Goal: Use online tool/utility: Utilize a website feature to perform a specific function

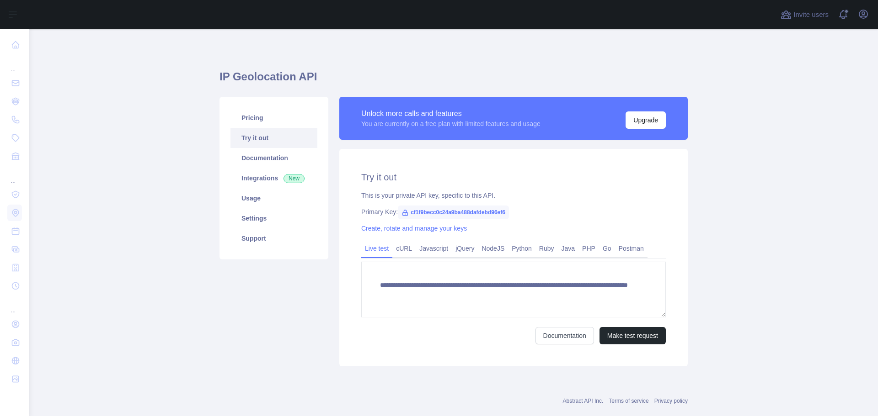
click at [611, 326] on form "**********" at bounding box center [513, 303] width 304 height 83
click at [620, 330] on button "Make test request" at bounding box center [632, 335] width 66 height 17
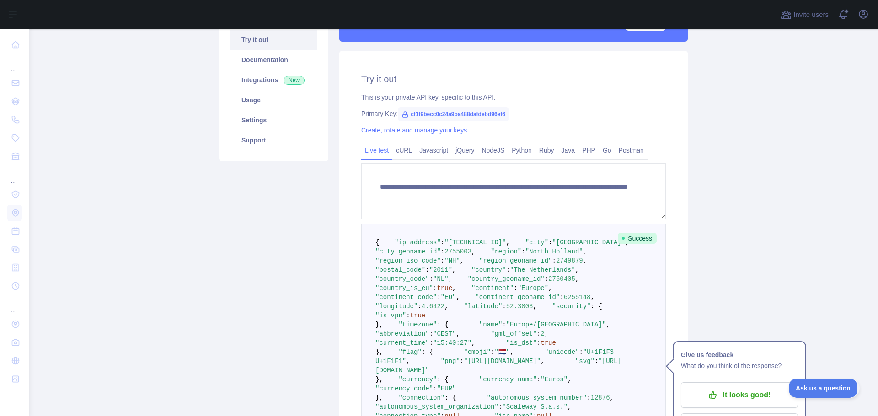
scroll to position [288, 0]
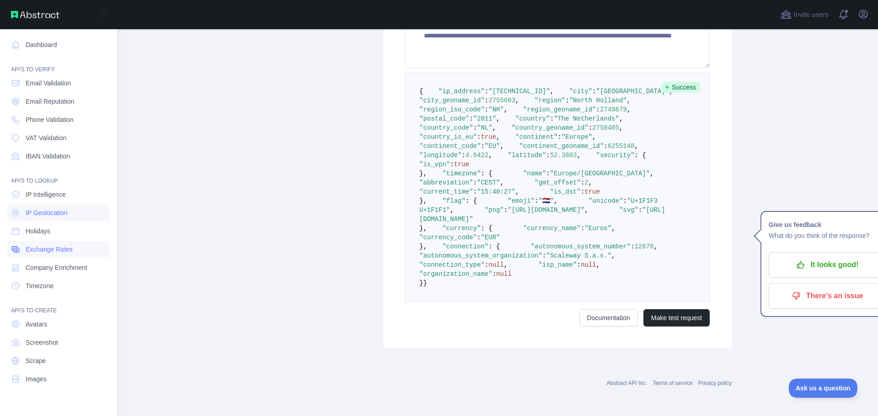
click at [32, 250] on span "Exchange Rates" at bounding box center [49, 249] width 47 height 9
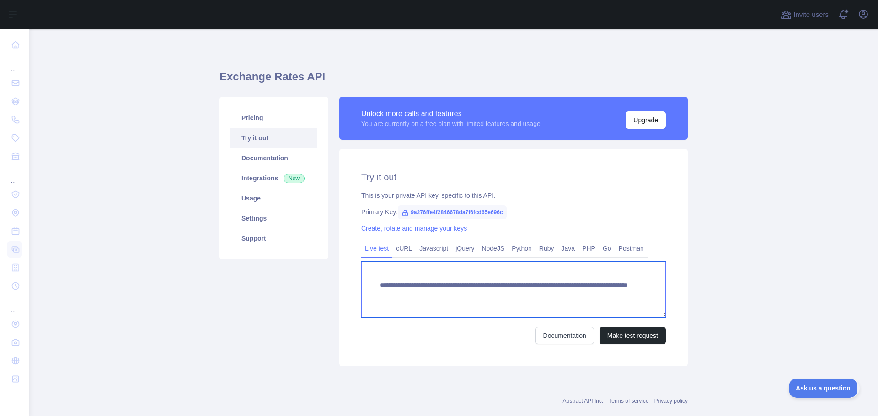
drag, startPoint x: 588, startPoint y: 296, endPoint x: 357, endPoint y: 262, distance: 234.1
click at [357, 262] on div "**********" at bounding box center [513, 258] width 348 height 218
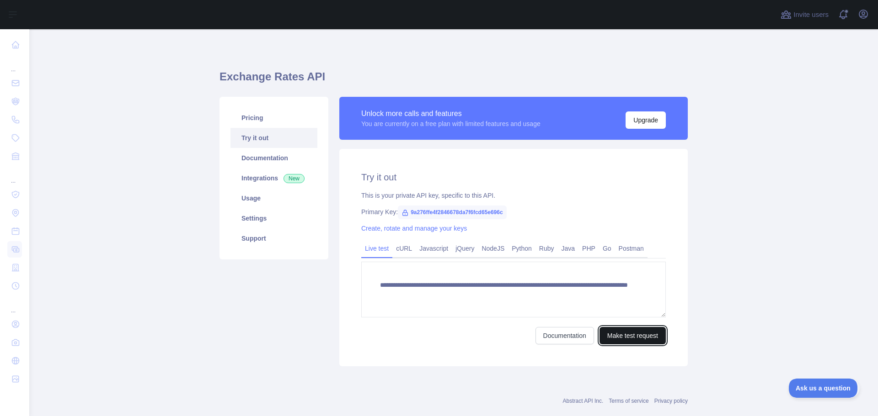
click at [625, 329] on button "Make test request" at bounding box center [632, 335] width 66 height 17
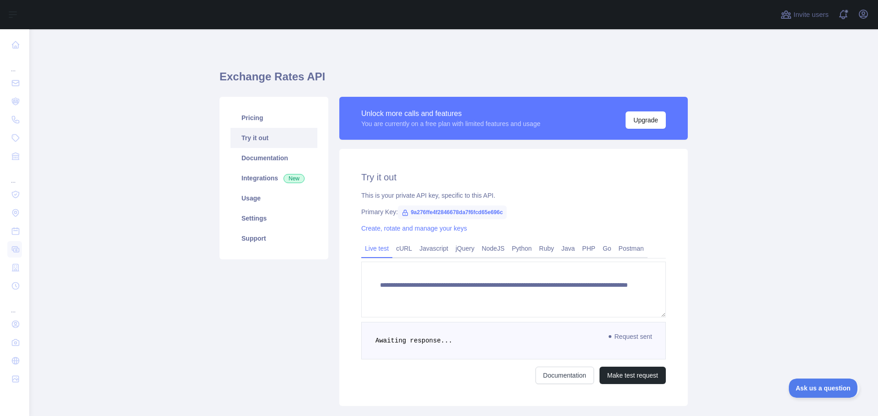
click at [320, 278] on div "Pricing Try it out Documentation Integrations New Usage Settings Support" at bounding box center [274, 251] width 120 height 309
click at [645, 249] on link "Postman" at bounding box center [631, 248] width 32 height 15
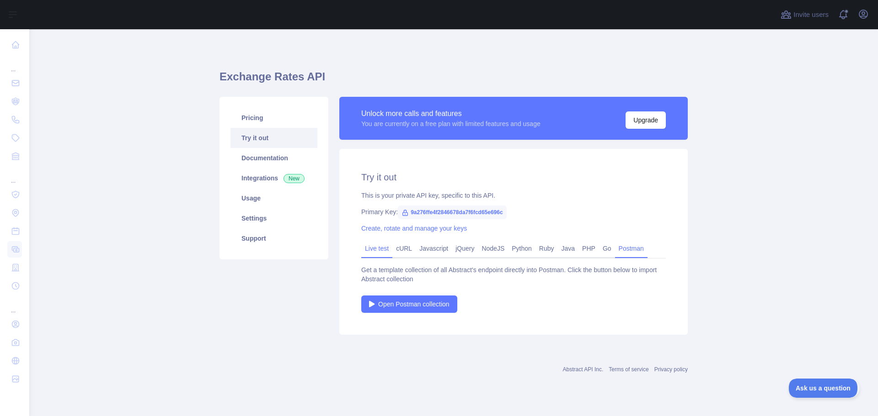
click at [380, 247] on link "Live test" at bounding box center [376, 248] width 31 height 15
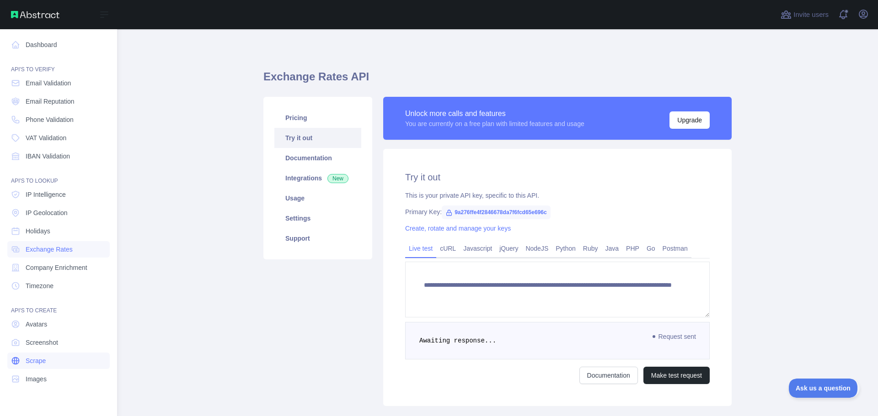
click at [55, 365] on link "Scrape" at bounding box center [58, 361] width 102 height 16
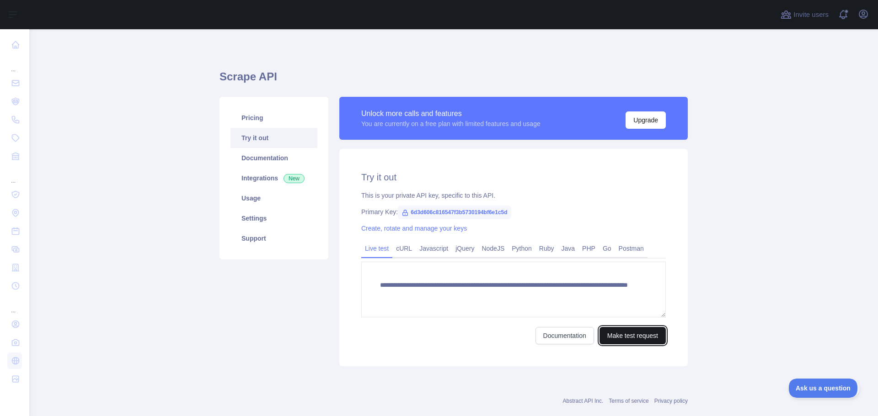
click at [644, 338] on button "Make test request" at bounding box center [632, 335] width 66 height 17
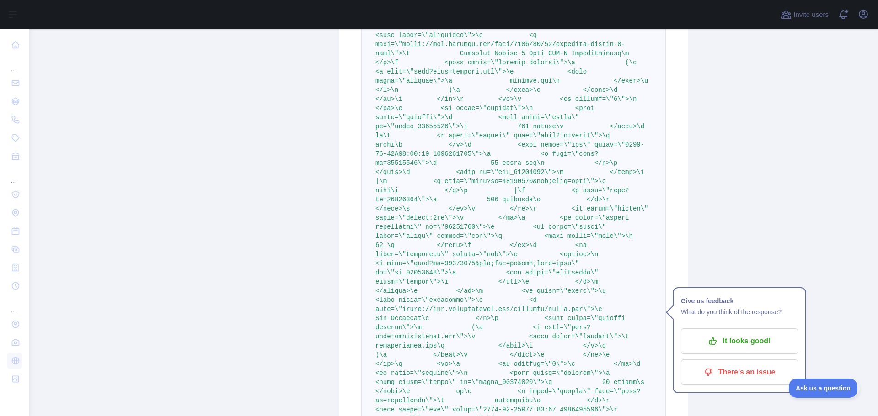
scroll to position [3898, 0]
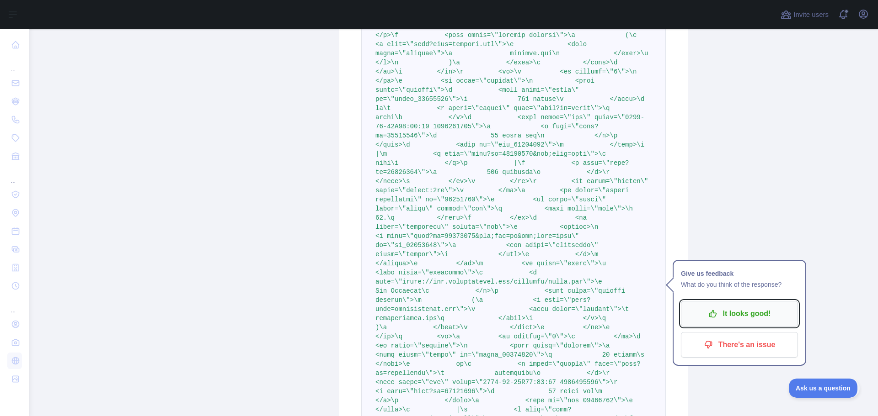
click at [776, 316] on p "It looks good!" at bounding box center [738, 314] width 103 height 16
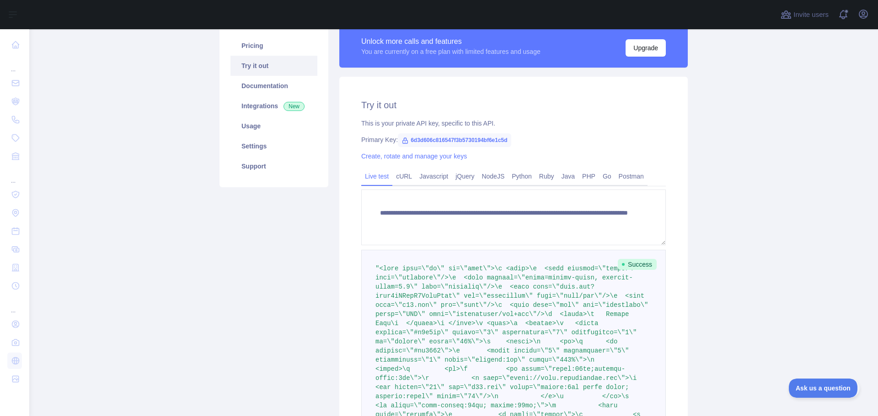
scroll to position [0, 0]
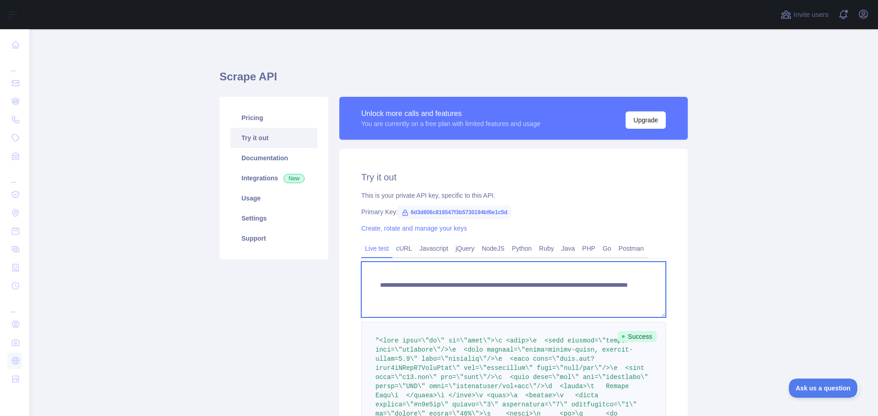
drag, startPoint x: 619, startPoint y: 295, endPoint x: 267, endPoint y: 277, distance: 352.4
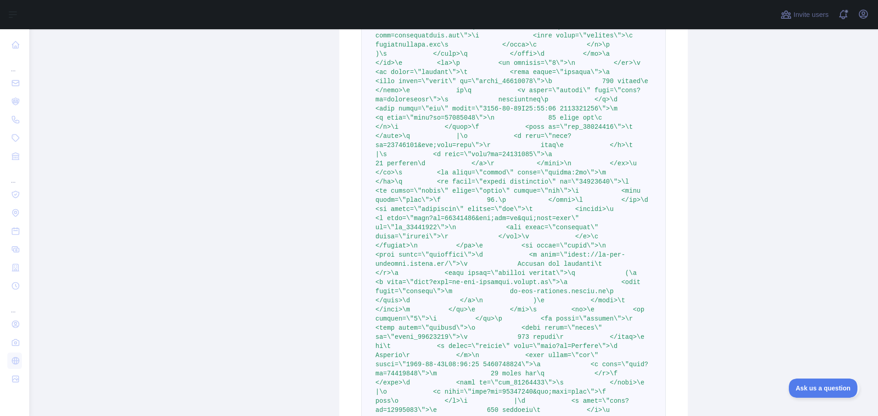
scroll to position [2745, 0]
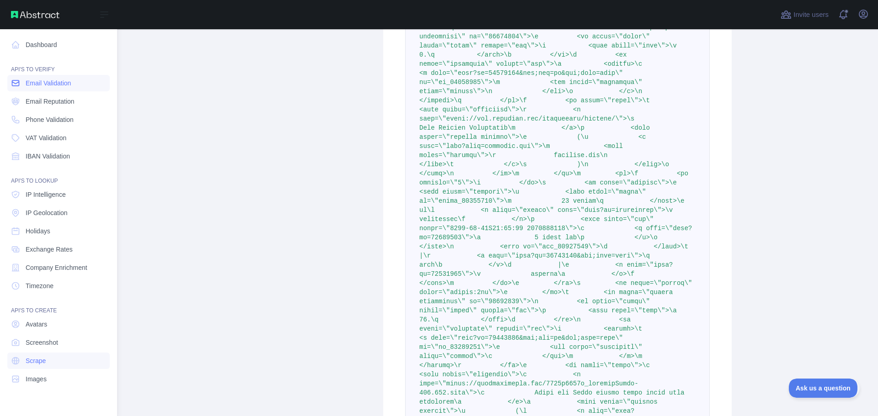
click at [76, 90] on link "Email Validation" at bounding box center [58, 83] width 102 height 16
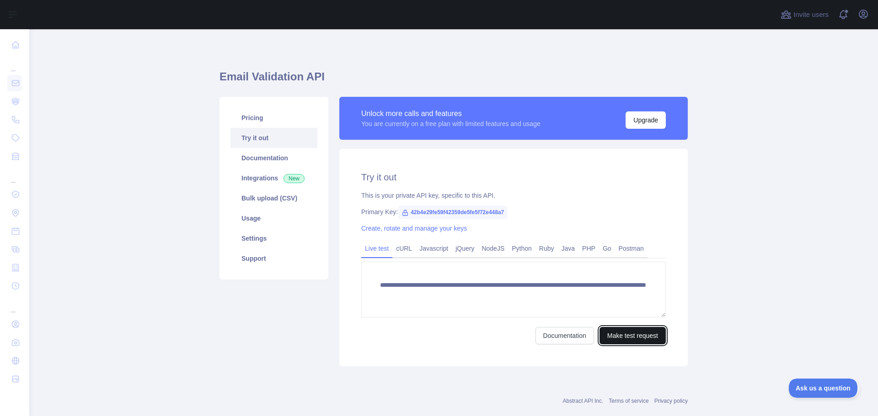
click at [619, 329] on button "Make test request" at bounding box center [632, 335] width 66 height 17
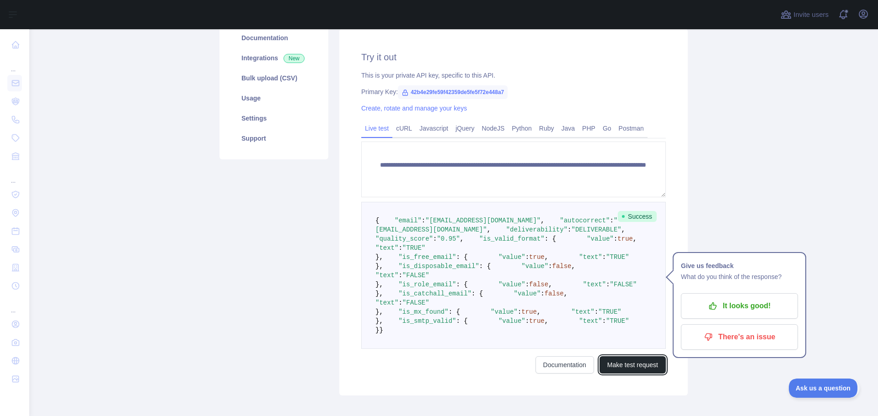
scroll to position [38, 0]
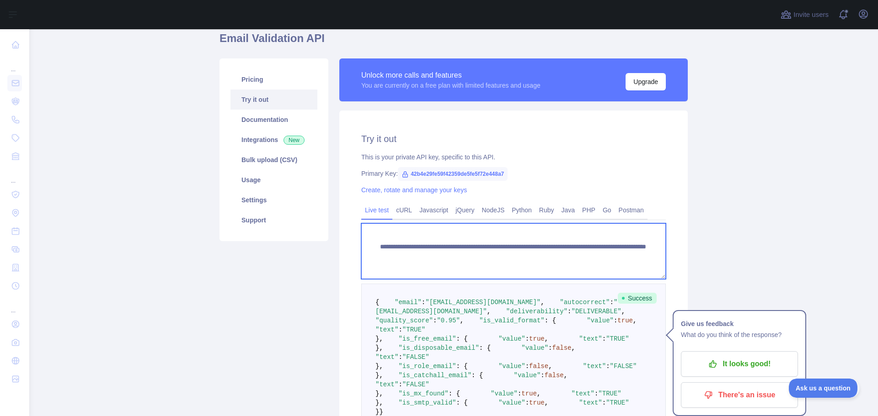
drag, startPoint x: 382, startPoint y: 254, endPoint x: 366, endPoint y: 238, distance: 22.6
click at [366, 238] on textarea "**********" at bounding box center [513, 252] width 304 height 56
